Goal: Check status: Check status

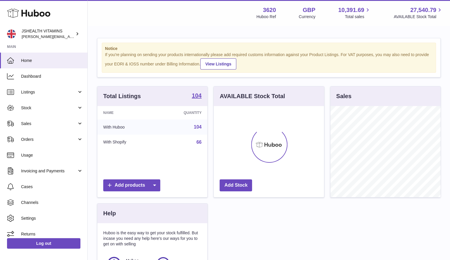
scroll to position [91, 110]
click at [20, 109] on link "Stock" at bounding box center [43, 108] width 87 height 16
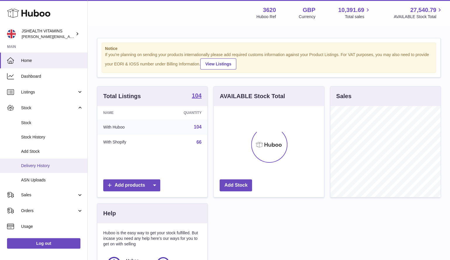
click at [32, 169] on link "Delivery History" at bounding box center [43, 166] width 87 height 14
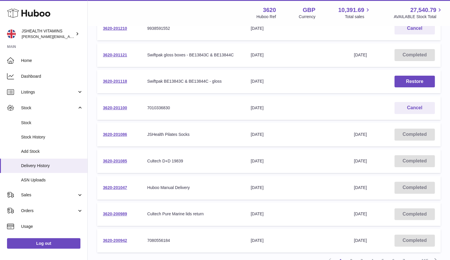
scroll to position [129, 0]
click at [120, 106] on link "3620-201100" at bounding box center [115, 108] width 24 height 5
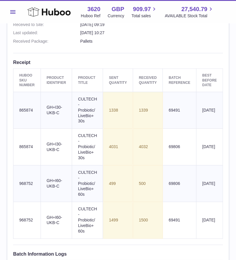
click at [117, 218] on td "Sent Quantity 1499" at bounding box center [118, 220] width 30 height 37
click at [111, 219] on td "Sent Quantity 1499" at bounding box center [118, 220] width 30 height 37
copy td "1499"
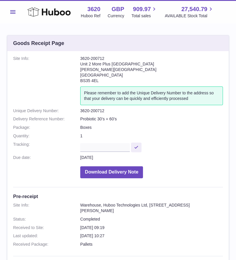
click at [86, 109] on dd "3620-200712" at bounding box center [151, 111] width 143 height 6
copy dl "3620-200712"
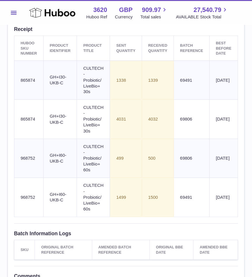
scroll to position [240, 0]
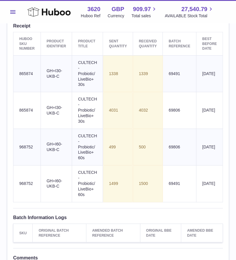
click at [173, 179] on td "Batch Reference 69491" at bounding box center [180, 183] width 34 height 37
copy td "69491"
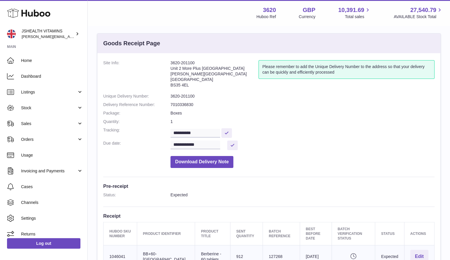
scroll to position [47, 0]
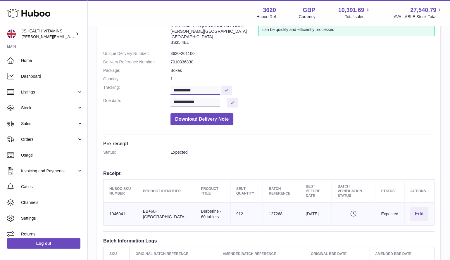
click at [206, 87] on input "**********" at bounding box center [195, 90] width 50 height 9
click at [231, 87] on button at bounding box center [226, 91] width 11 height 10
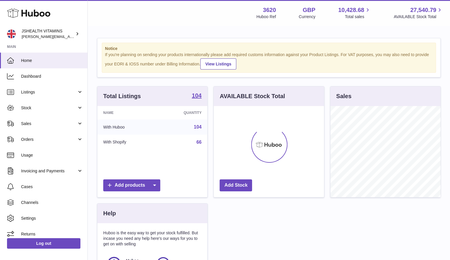
scroll to position [91, 110]
click at [36, 112] on link "Stock" at bounding box center [43, 108] width 87 height 16
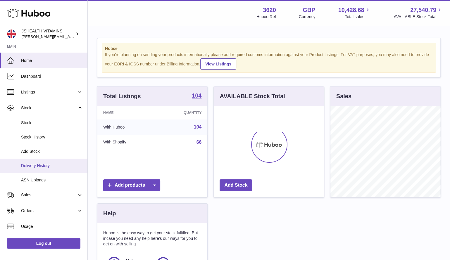
click at [37, 165] on span "Delivery History" at bounding box center [52, 166] width 62 height 6
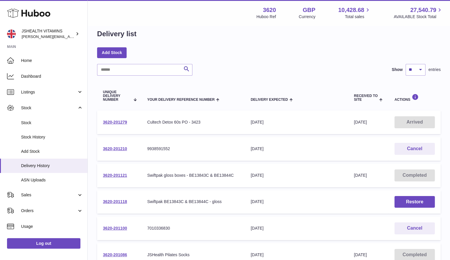
scroll to position [13, 0]
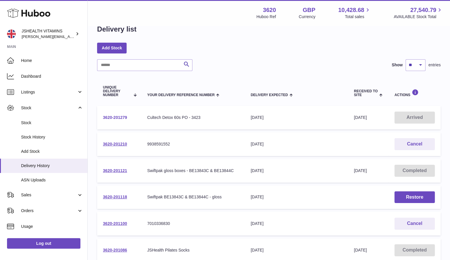
click at [121, 116] on link "3620-201279" at bounding box center [115, 117] width 24 height 5
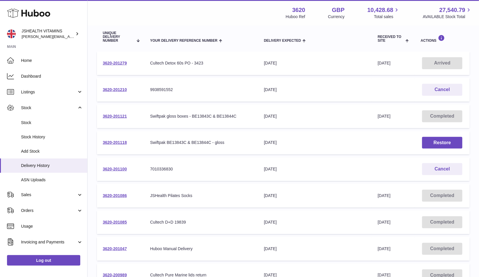
scroll to position [90, 0]
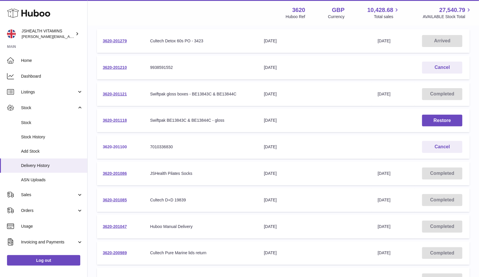
click at [111, 145] on link "3620-201100" at bounding box center [115, 147] width 24 height 5
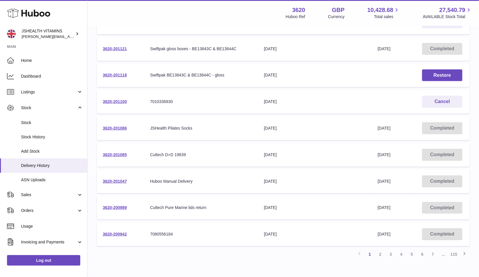
scroll to position [142, 0]
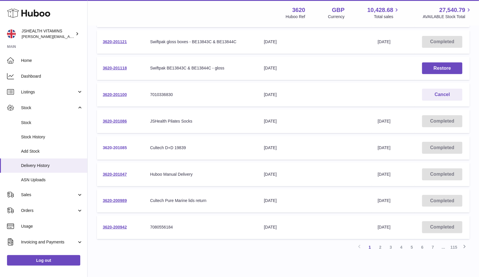
click at [118, 147] on link "3620-201085" at bounding box center [115, 147] width 24 height 5
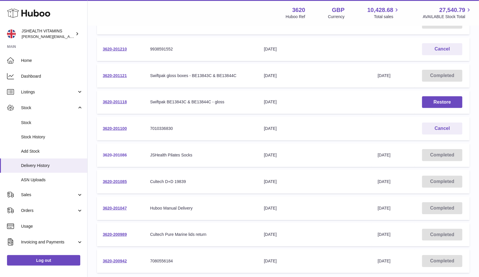
scroll to position [105, 0]
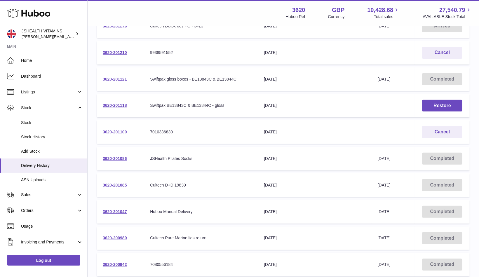
click at [117, 131] on link "3620-201100" at bounding box center [115, 132] width 24 height 5
click at [113, 212] on link "3620-201047" at bounding box center [115, 211] width 24 height 5
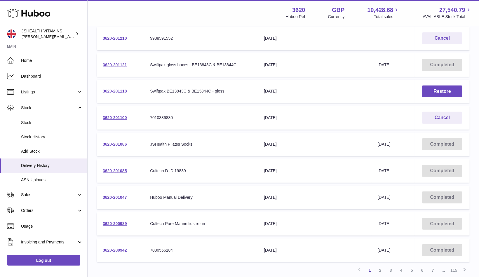
scroll to position [130, 0]
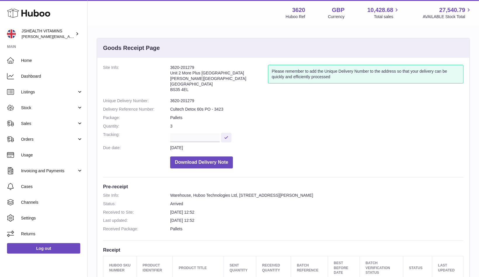
click at [190, 99] on dd "3620-201279" at bounding box center [317, 101] width 294 height 6
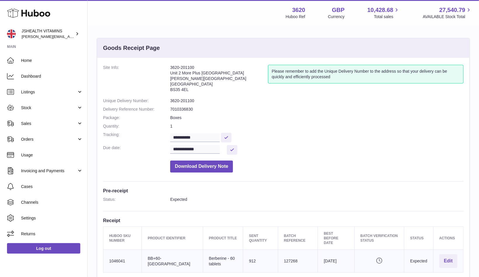
click at [184, 109] on dd "7010336830" at bounding box center [317, 110] width 294 height 6
copy dl "7010336830"
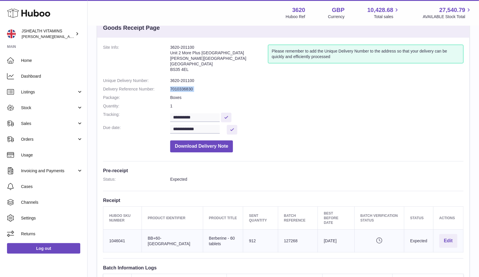
scroll to position [21, 0]
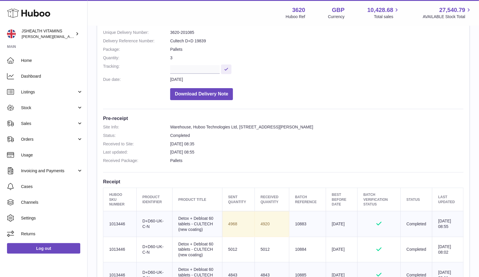
scroll to position [87, 0]
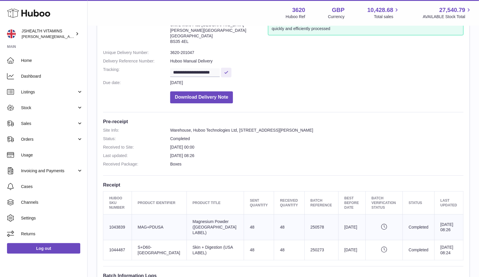
scroll to position [47, 0]
